Goal: Task Accomplishment & Management: Use online tool/utility

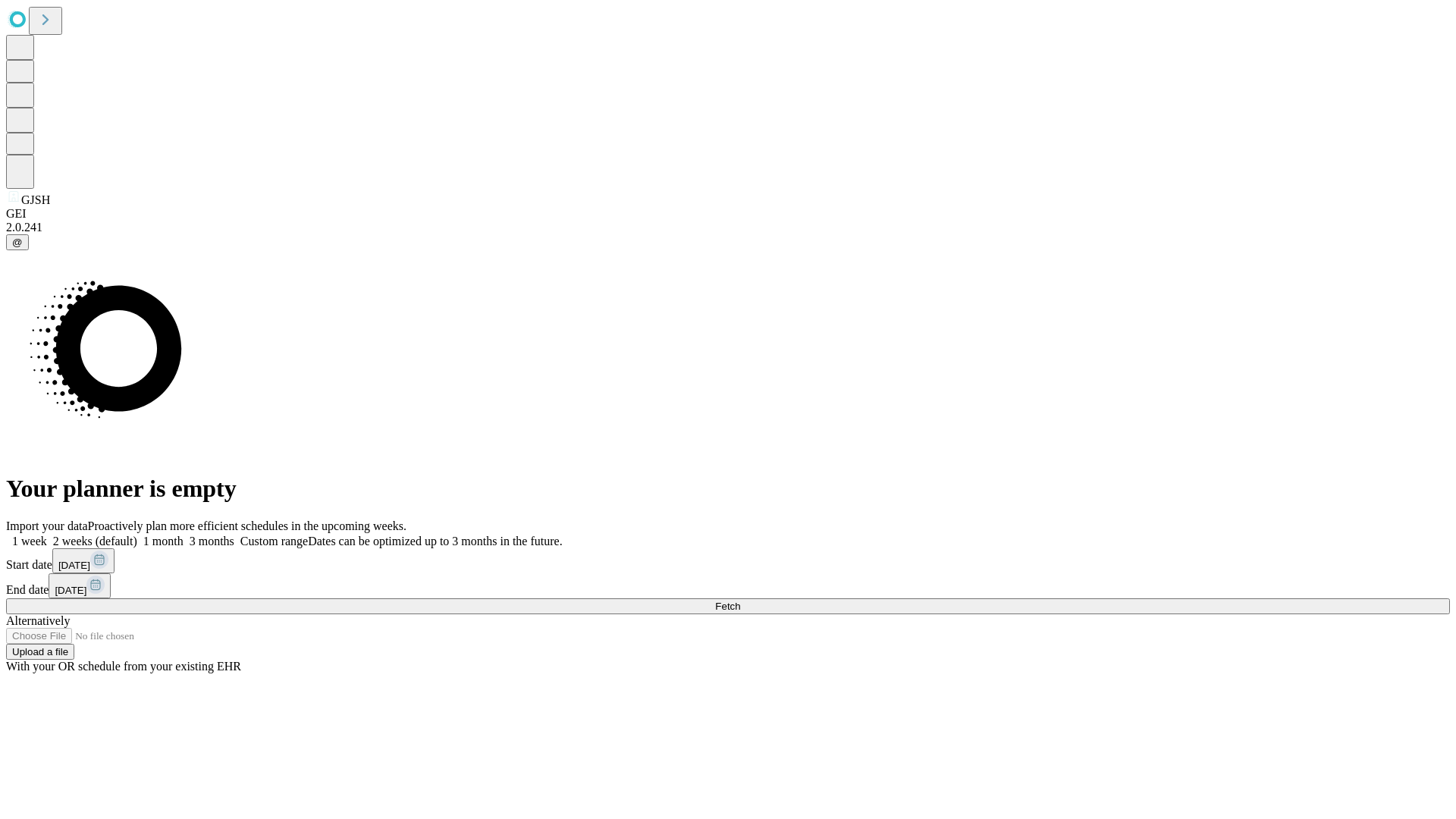
click at [740, 601] on span "Fetch" at bounding box center [727, 606] width 25 height 11
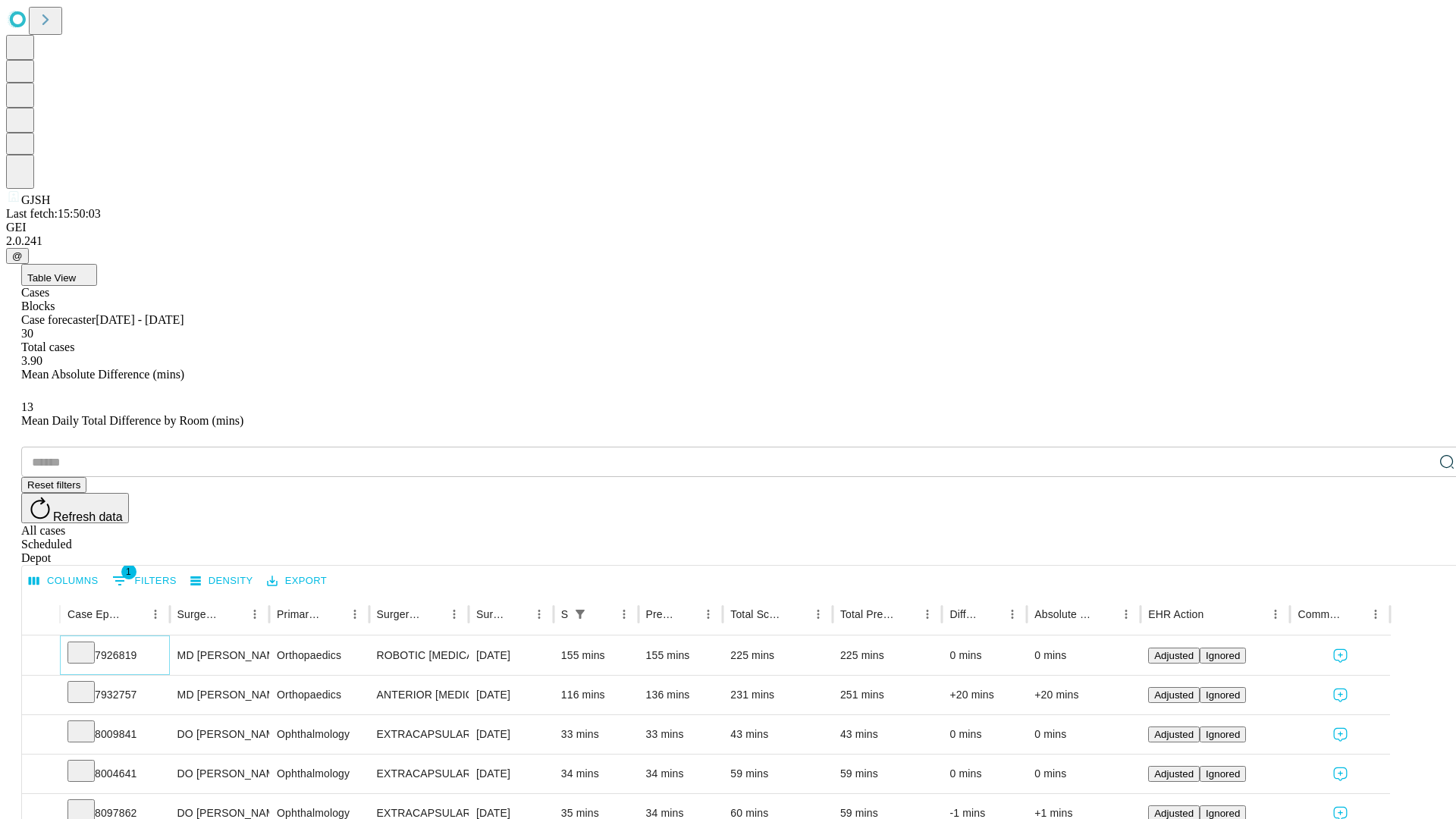
click at [89, 643] on icon at bounding box center [81, 651] width 15 height 15
